Goal: Find specific fact: Find specific fact

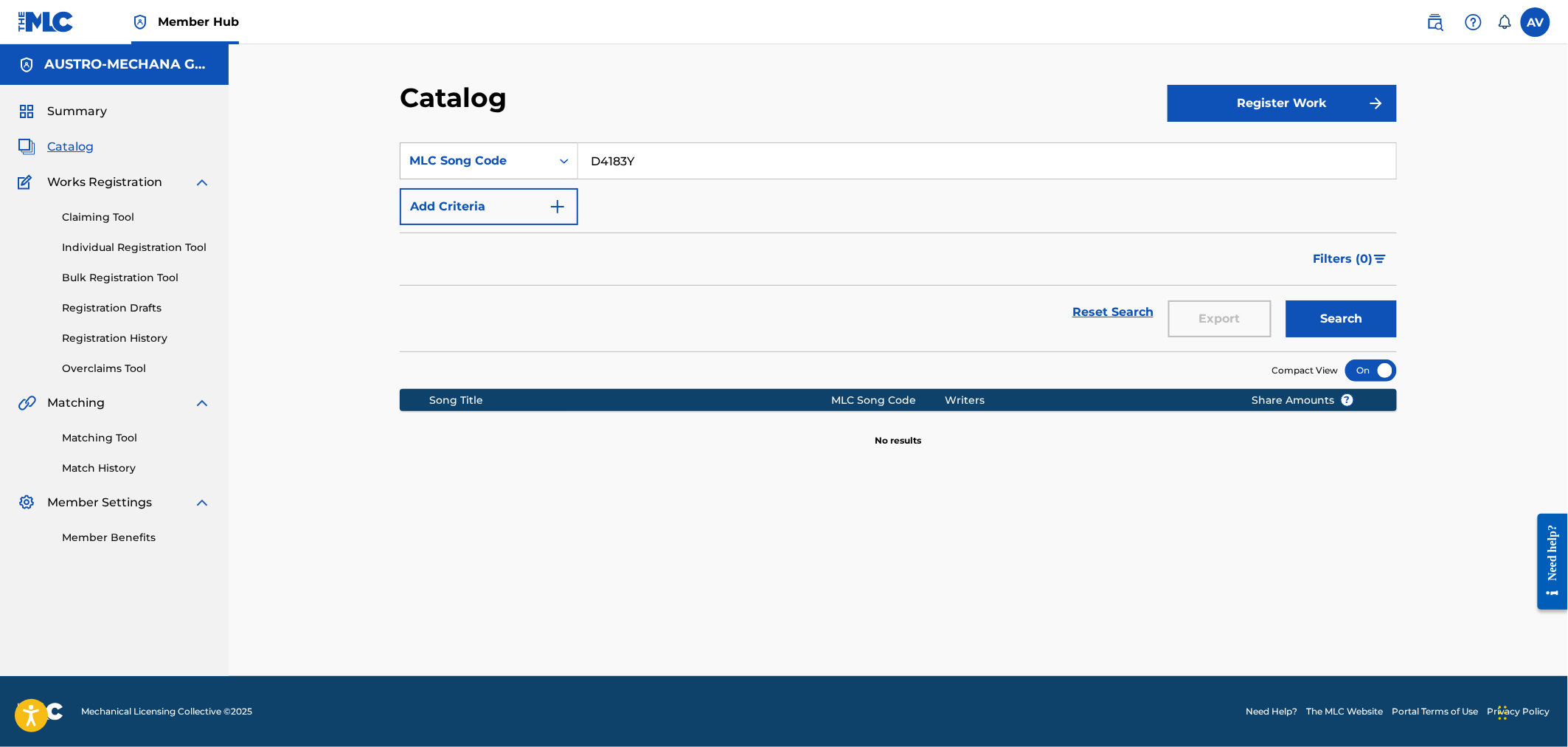
drag, startPoint x: 657, startPoint y: 165, endPoint x: 570, endPoint y: 156, distance: 87.5
click at [570, 156] on div "SearchWithCriteriaf9cd7b16-cb8d-420d-b59f-238f1293ac93 MLC Song Code D4183Y" at bounding box center [898, 160] width 997 height 37
type input "HA12U5"
click at [1286, 300] on button "Search" at bounding box center [1341, 318] width 111 height 37
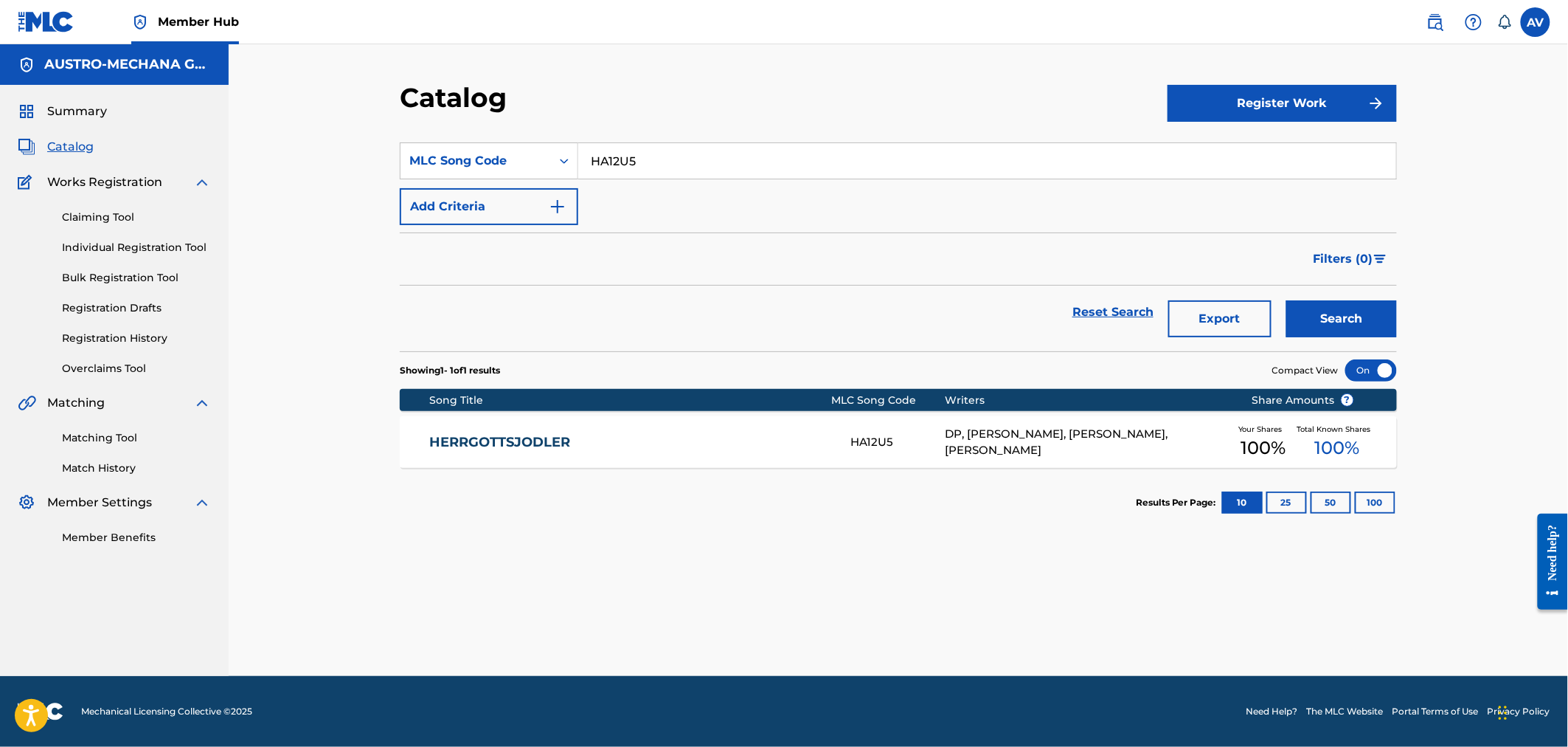
click at [533, 451] on div "HERRGOTTSJODLER HA12U5 DP, [PERSON_NAME], [PERSON_NAME], [PERSON_NAME] Your Sha…" at bounding box center [898, 442] width 997 height 51
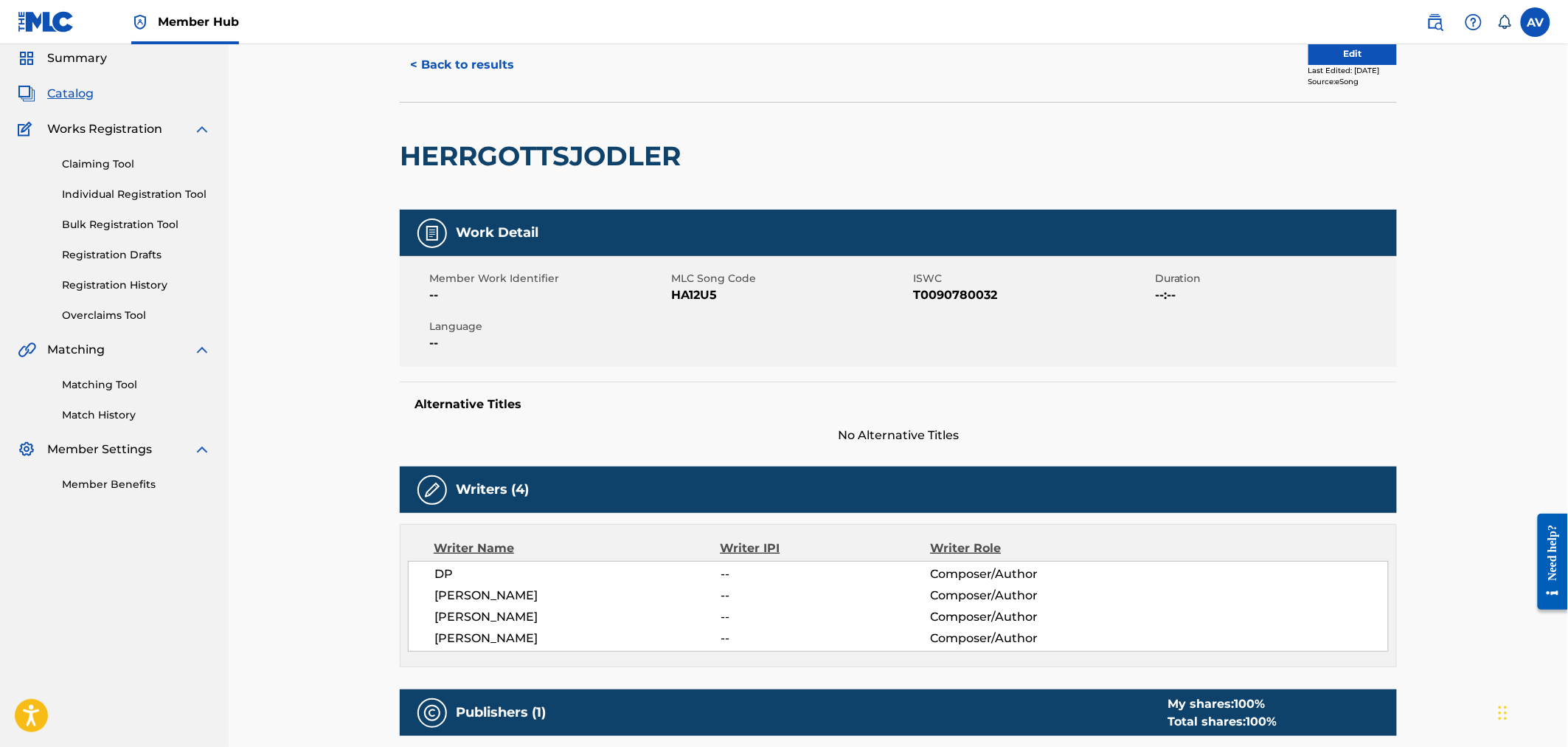
scroll to position [82, 0]
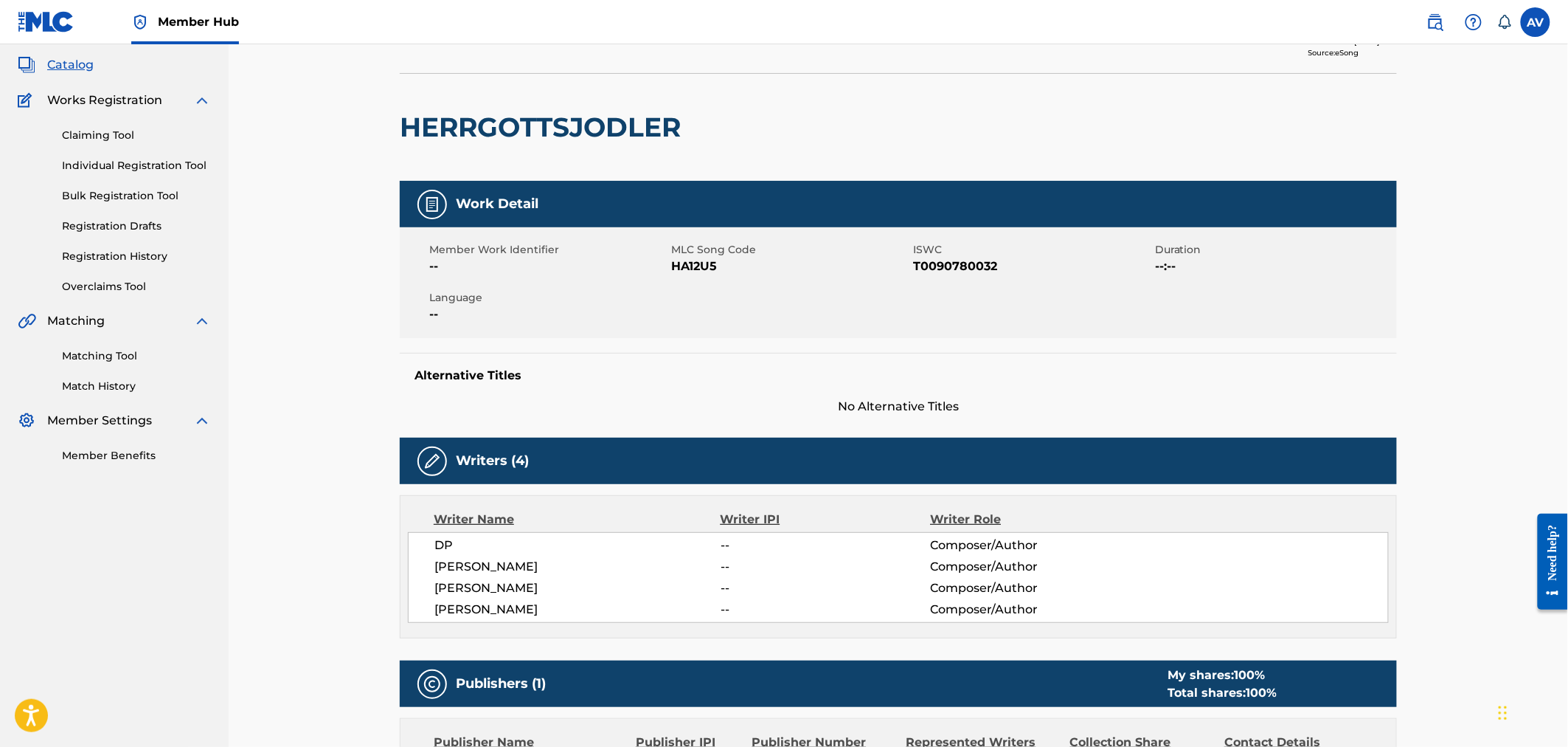
click at [521, 587] on span "[PERSON_NAME]" at bounding box center [577, 588] width 286 height 18
copy span "[PERSON_NAME]"
click at [617, 115] on h2 "HERRGOTTSJODLER" at bounding box center [544, 127] width 288 height 33
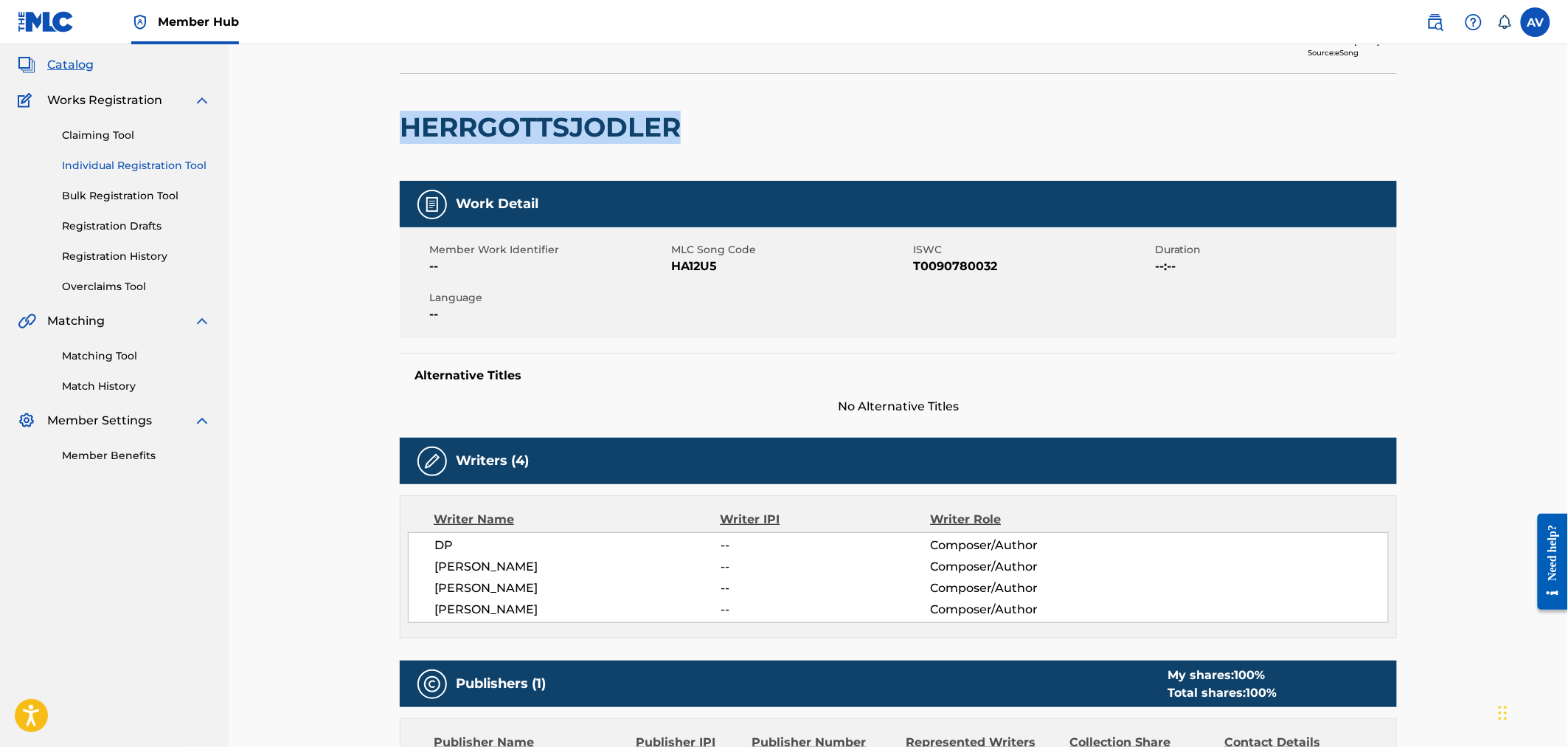
copy h2 "HERRGOTTSJODLER"
